Goal: Navigation & Orientation: Find specific page/section

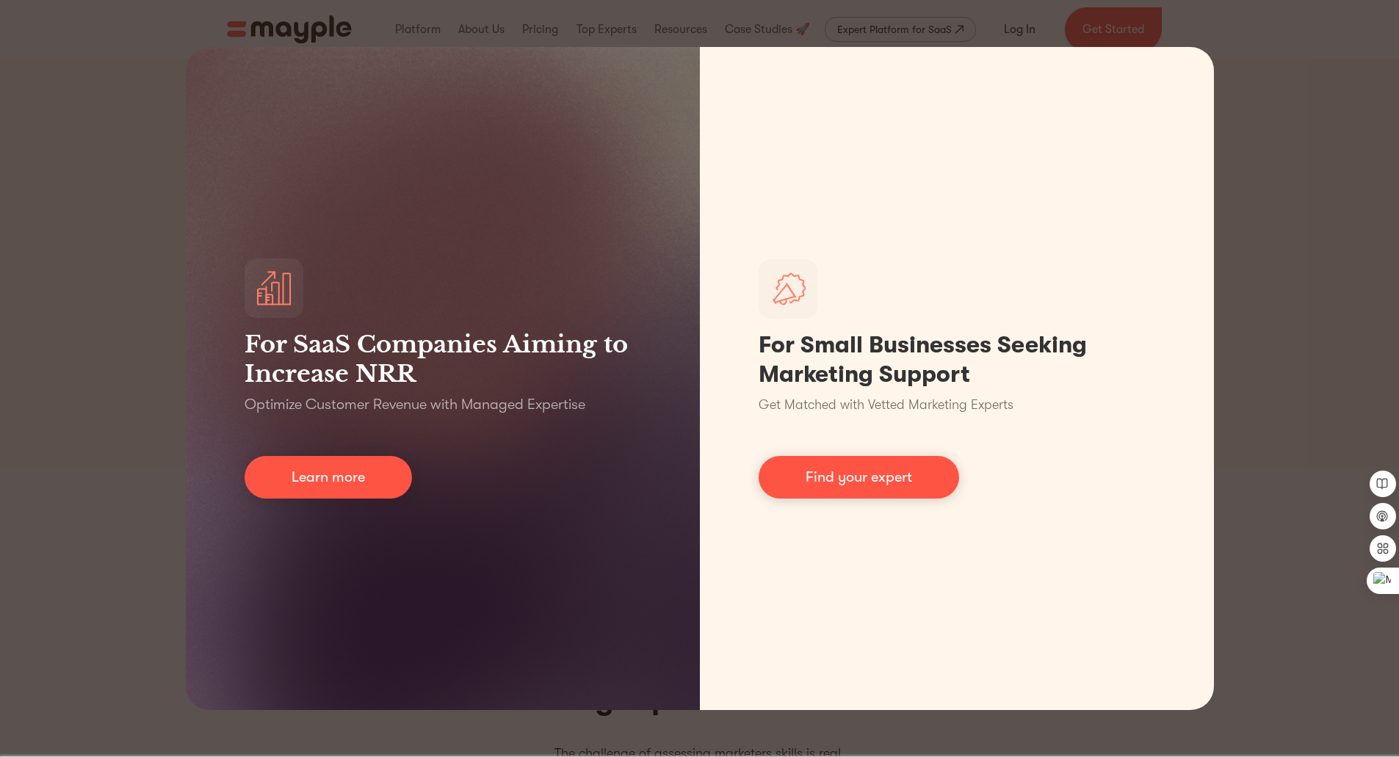
click at [1276, 315] on div "For SaaS Companies Aiming to Increase NRR Optimize Customer Revenue with Manage…" at bounding box center [699, 378] width 1399 height 757
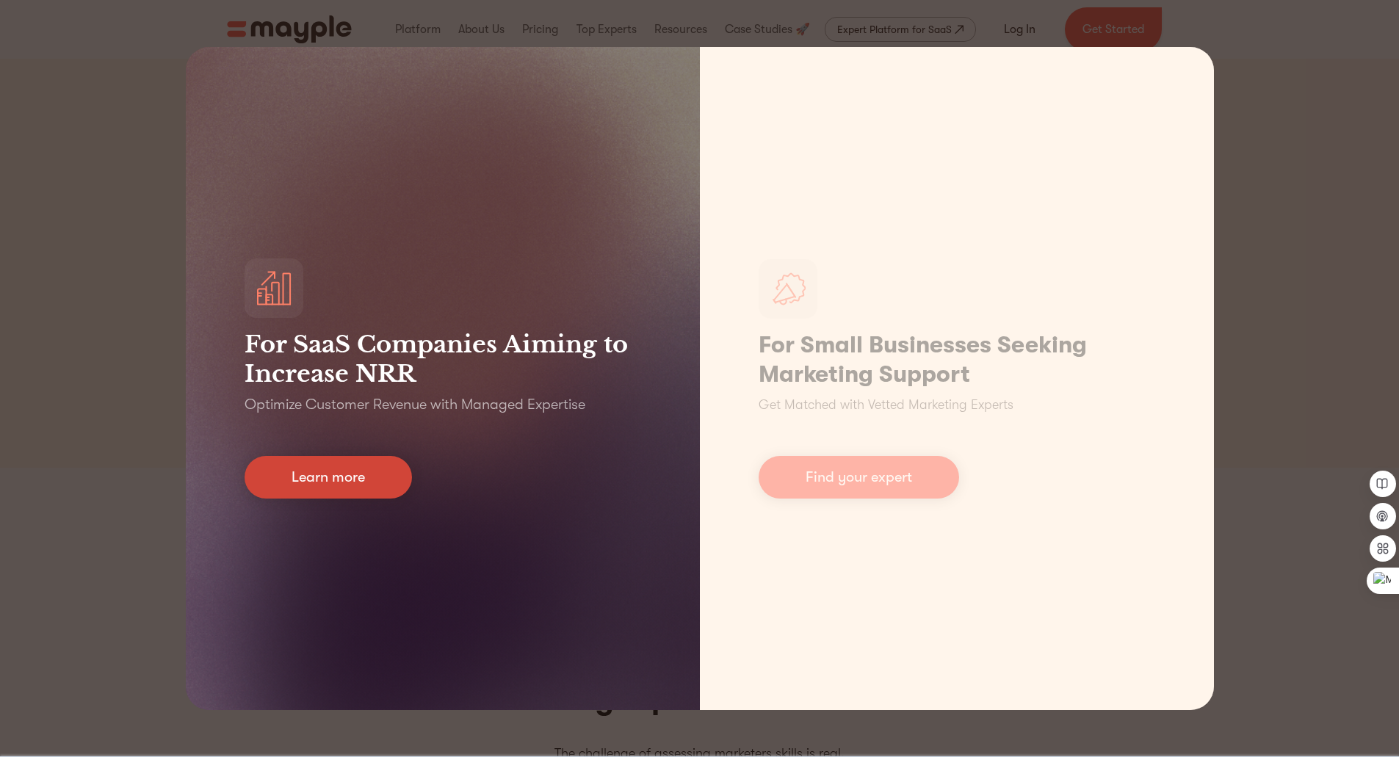
click at [339, 485] on link "Learn more" at bounding box center [328, 477] width 167 height 43
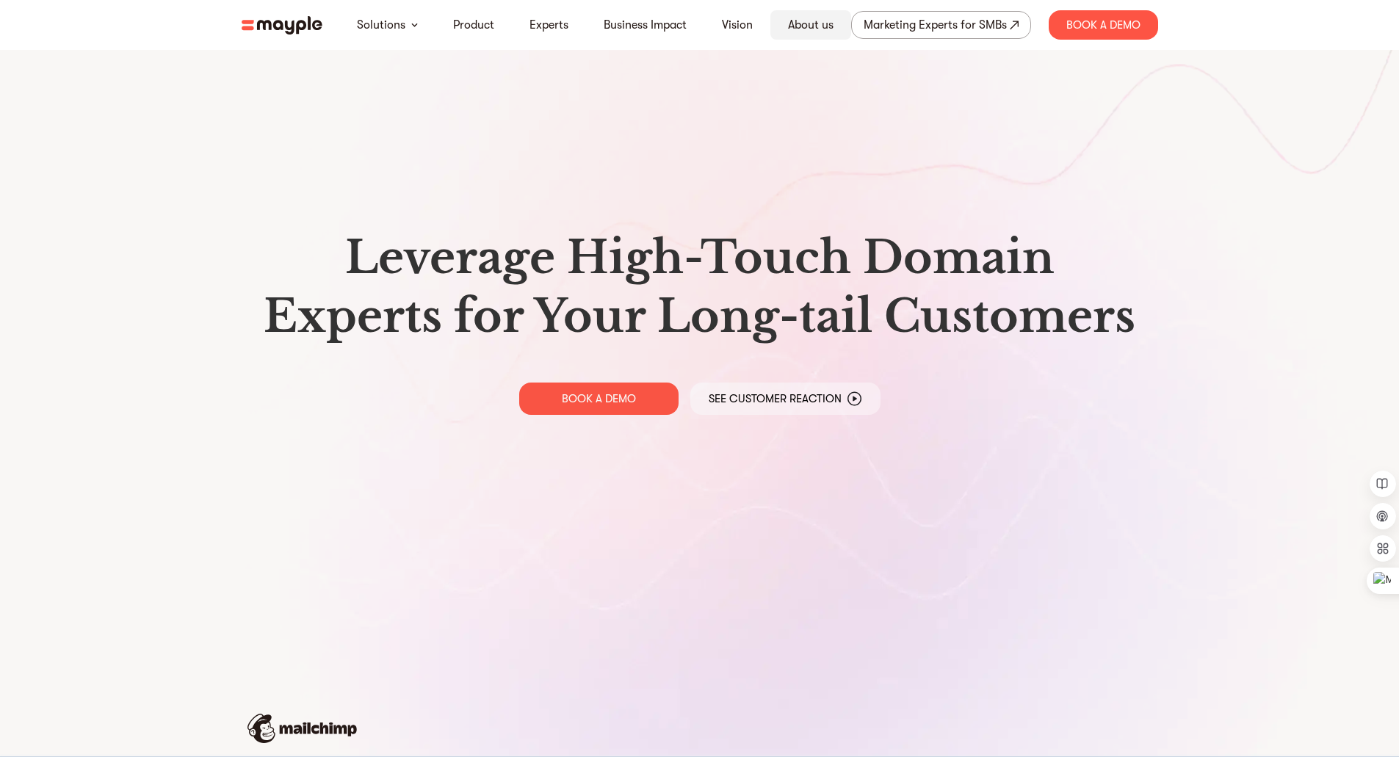
click at [817, 29] on link "About us" at bounding box center [811, 25] width 46 height 18
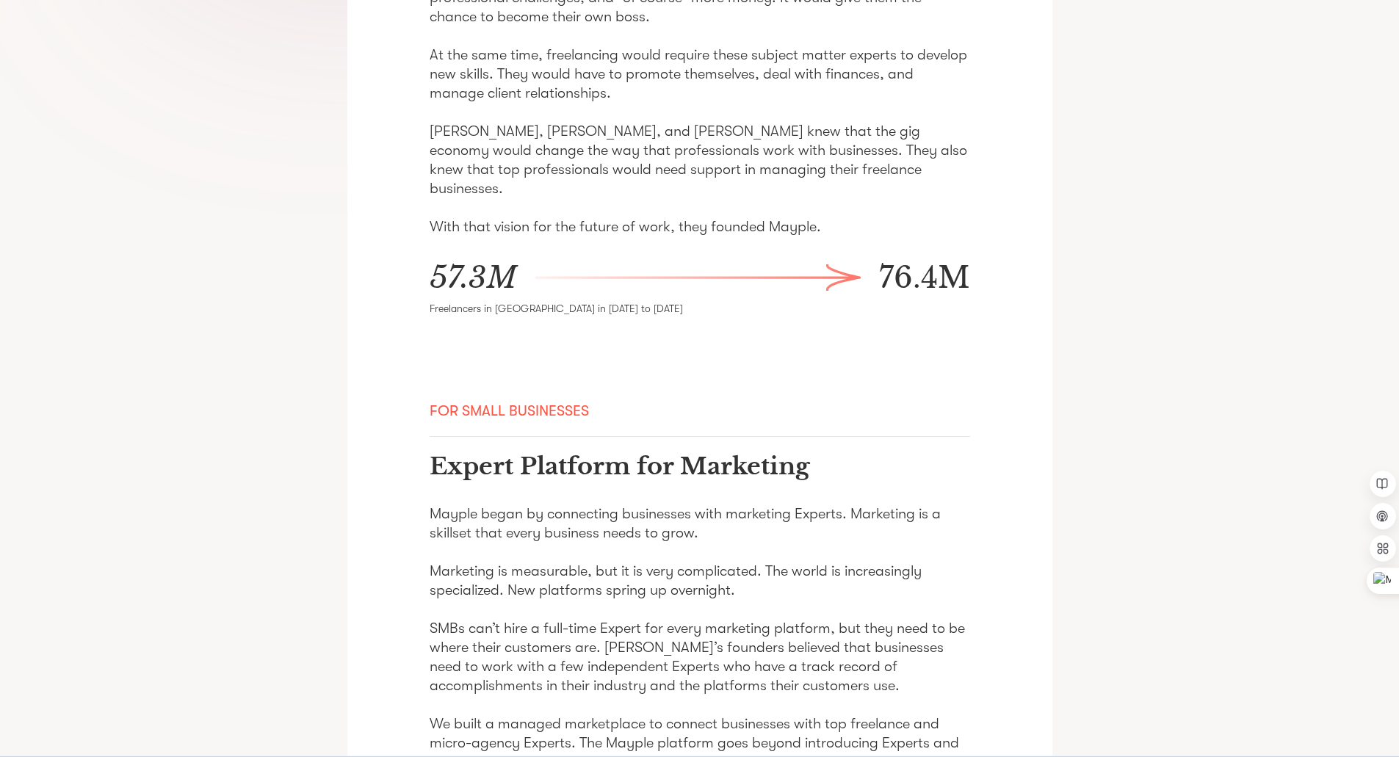
scroll to position [808, 0]
